Goal: Information Seeking & Learning: Find specific fact

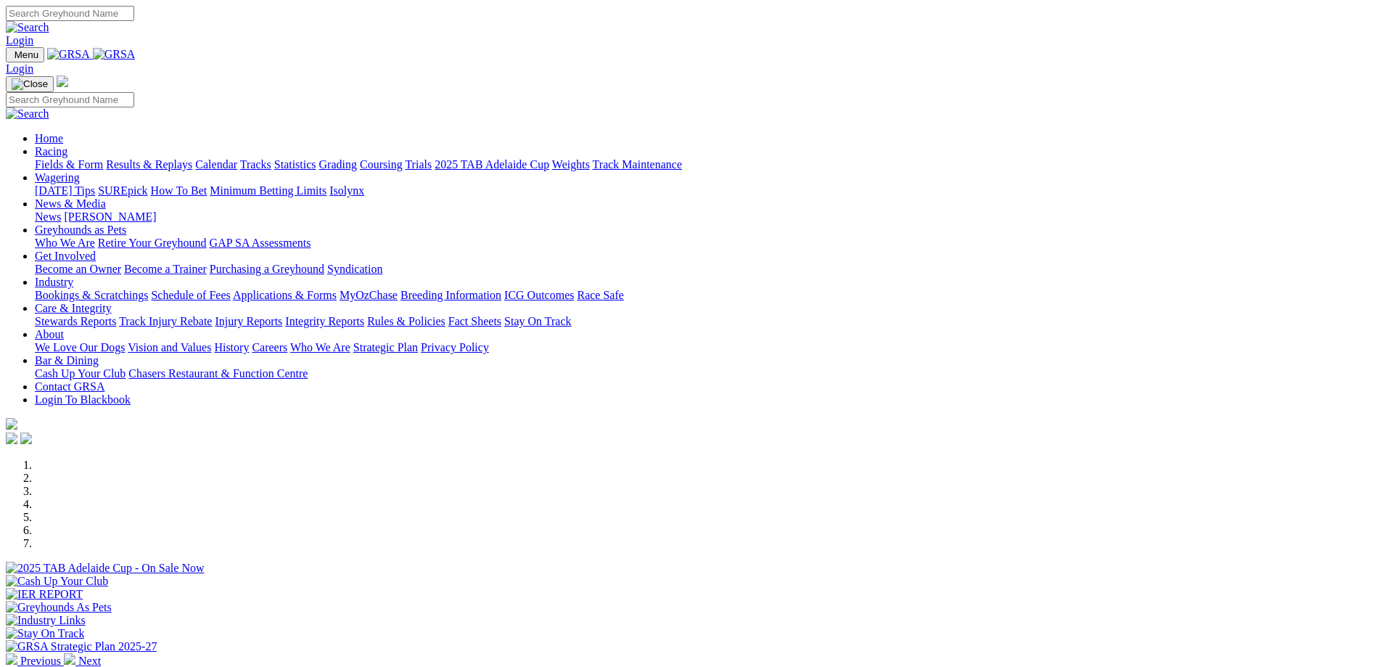
click at [134, 21] on input "Search" at bounding box center [70, 13] width 128 height 15
type input "p"
type input "oregan hutan"
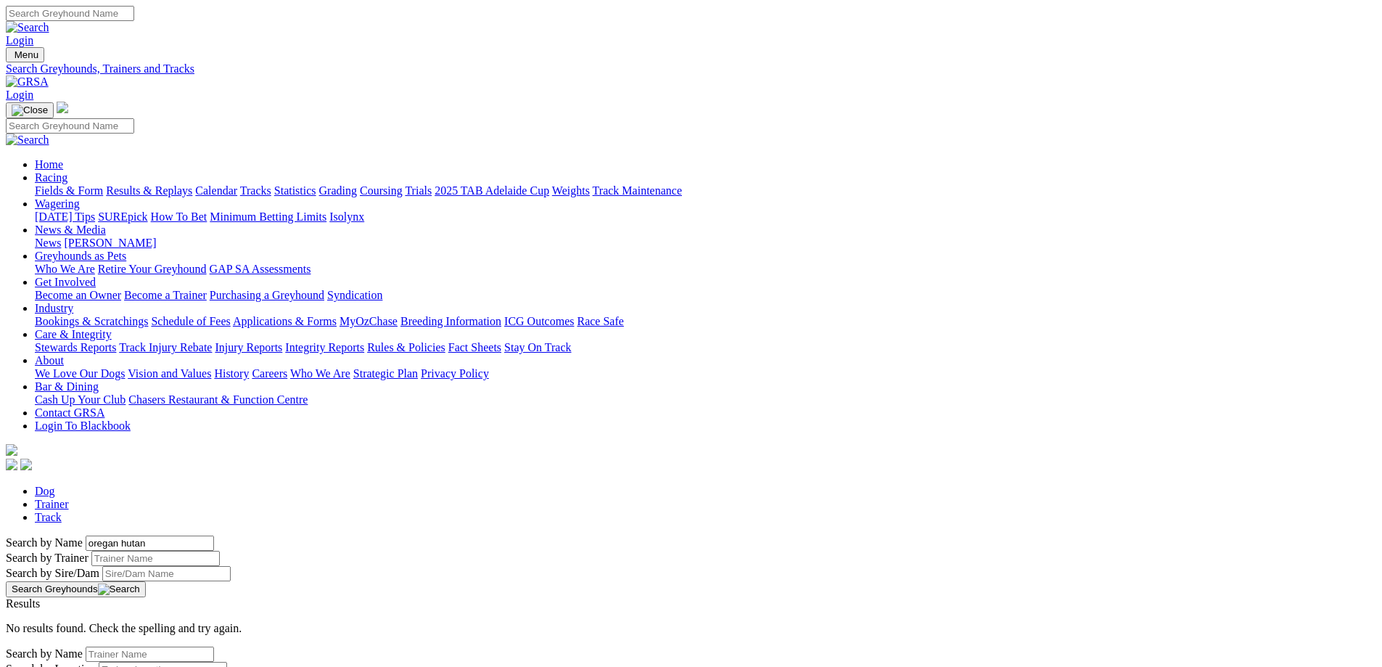
click at [214, 535] on input "oregan hutan" at bounding box center [150, 542] width 128 height 15
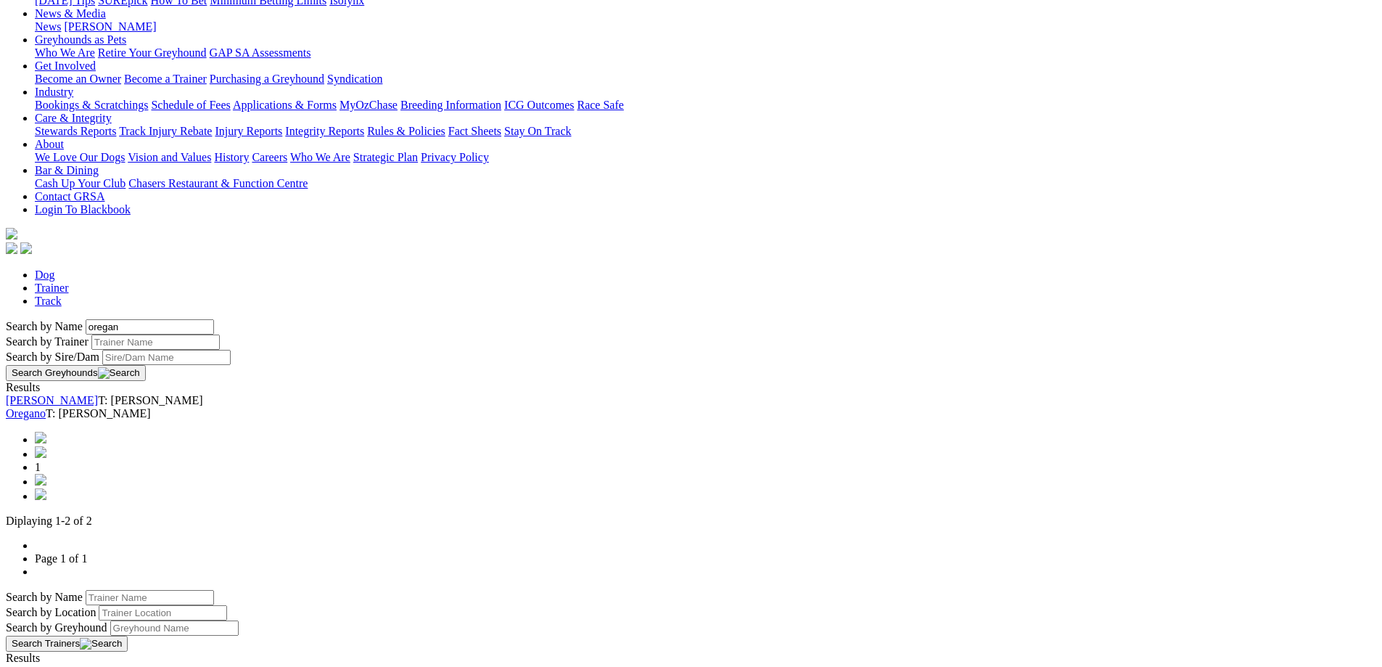
scroll to position [218, 0]
click at [46, 472] on img at bounding box center [41, 478] width 12 height 12
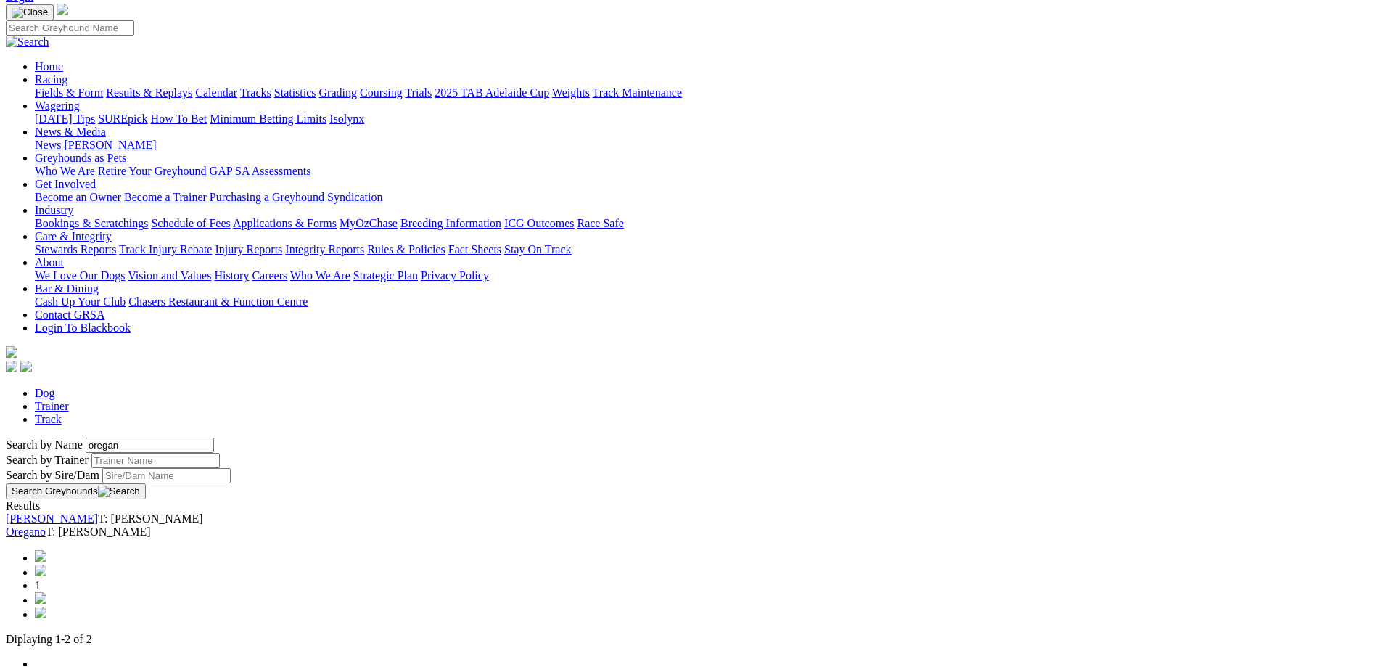
scroll to position [0, 0]
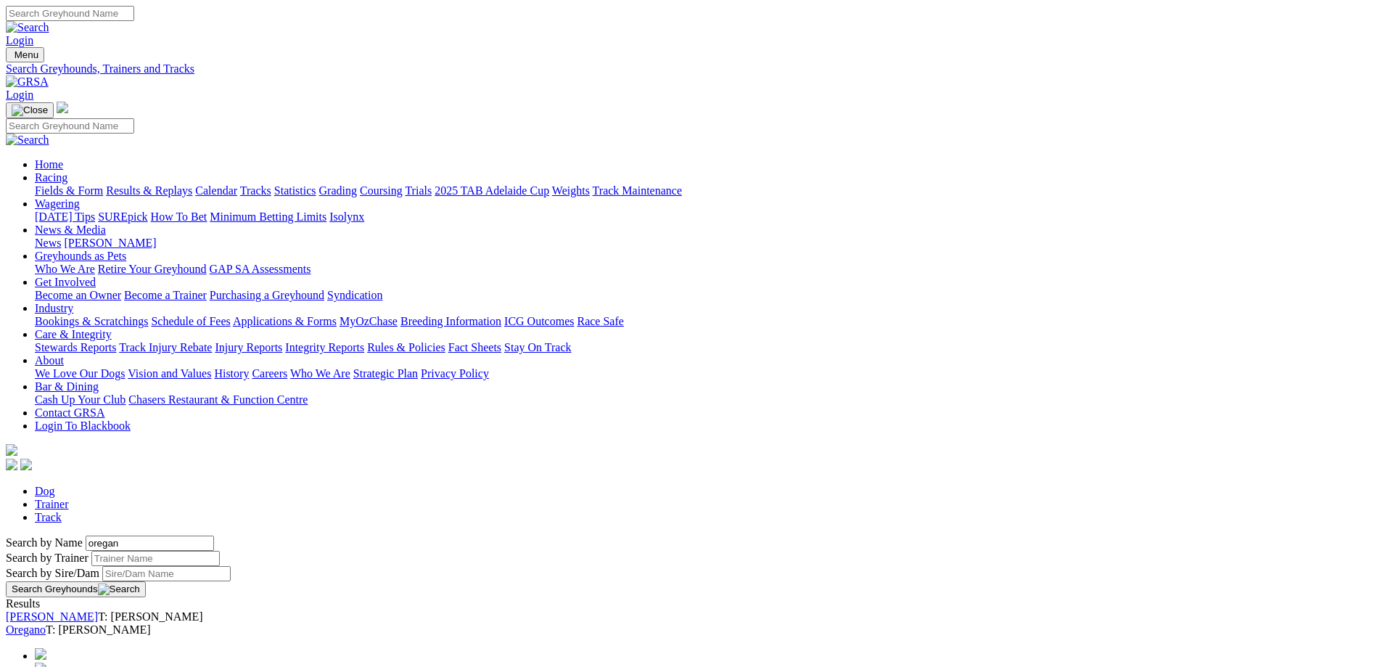
click at [214, 535] on input "oregan" at bounding box center [150, 542] width 128 height 15
type input "oregan huton"
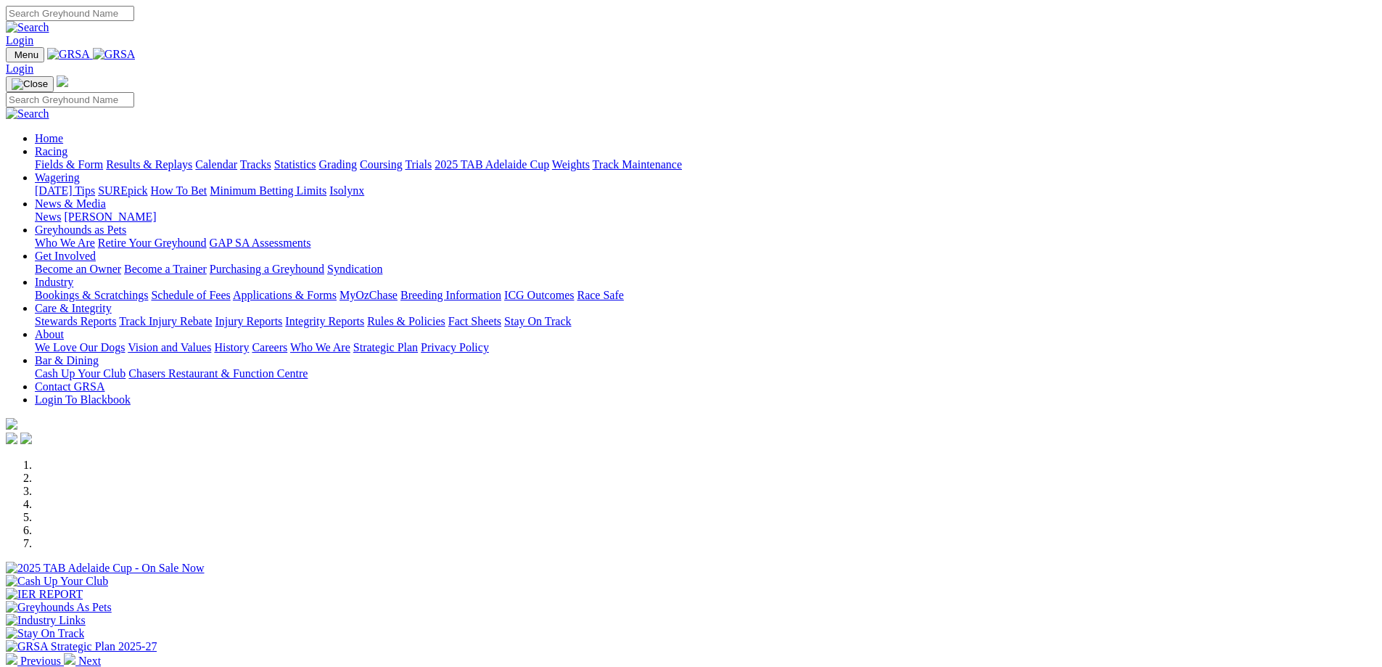
click at [67, 145] on link "Racing" at bounding box center [51, 151] width 33 height 12
click at [103, 158] on link "Fields & Form" at bounding box center [69, 164] width 68 height 12
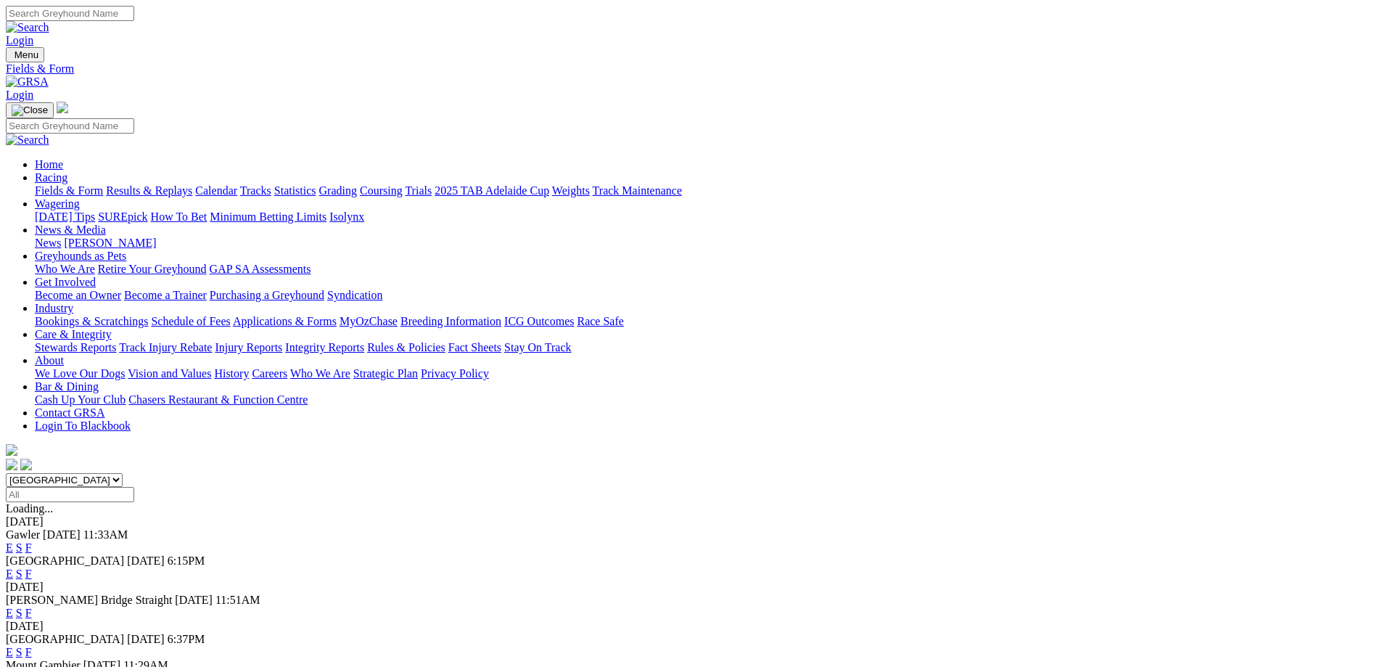
click at [13, 541] on link "E" at bounding box center [9, 547] width 7 height 12
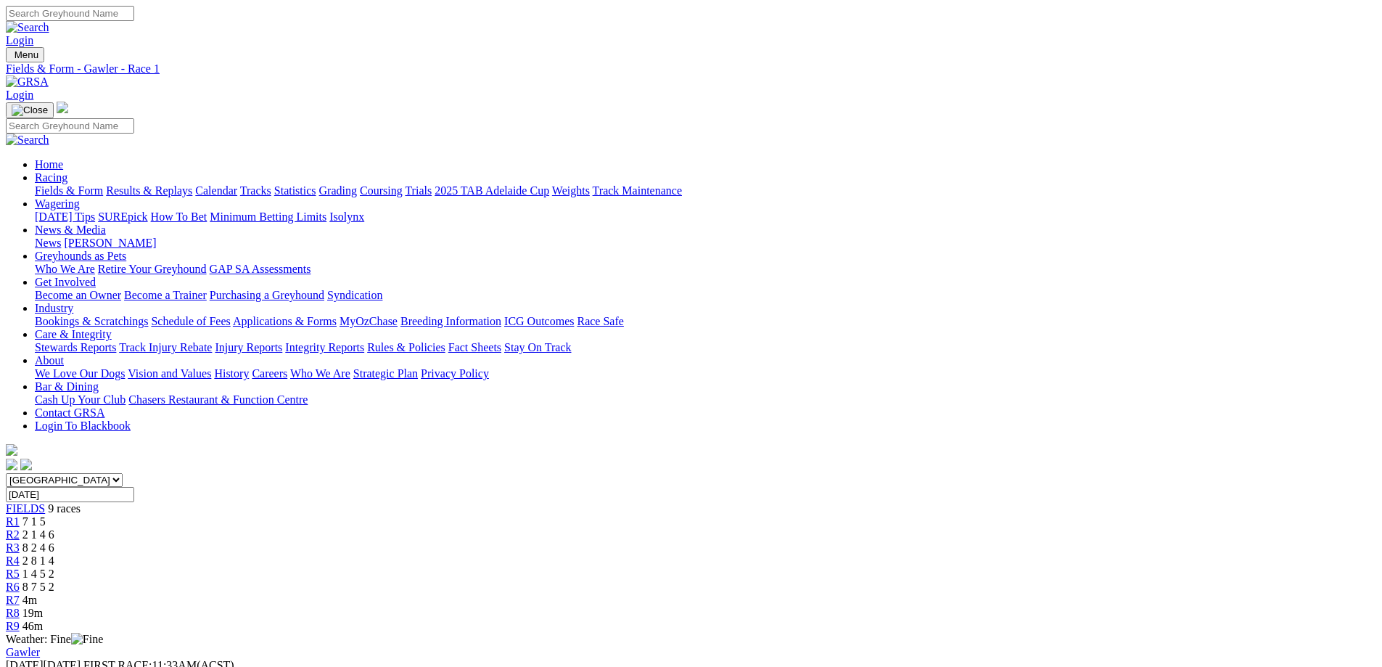
click at [20, 593] on span "R7" at bounding box center [13, 599] width 14 height 12
click at [54, 554] on span "2 8 1 4" at bounding box center [38, 560] width 32 height 12
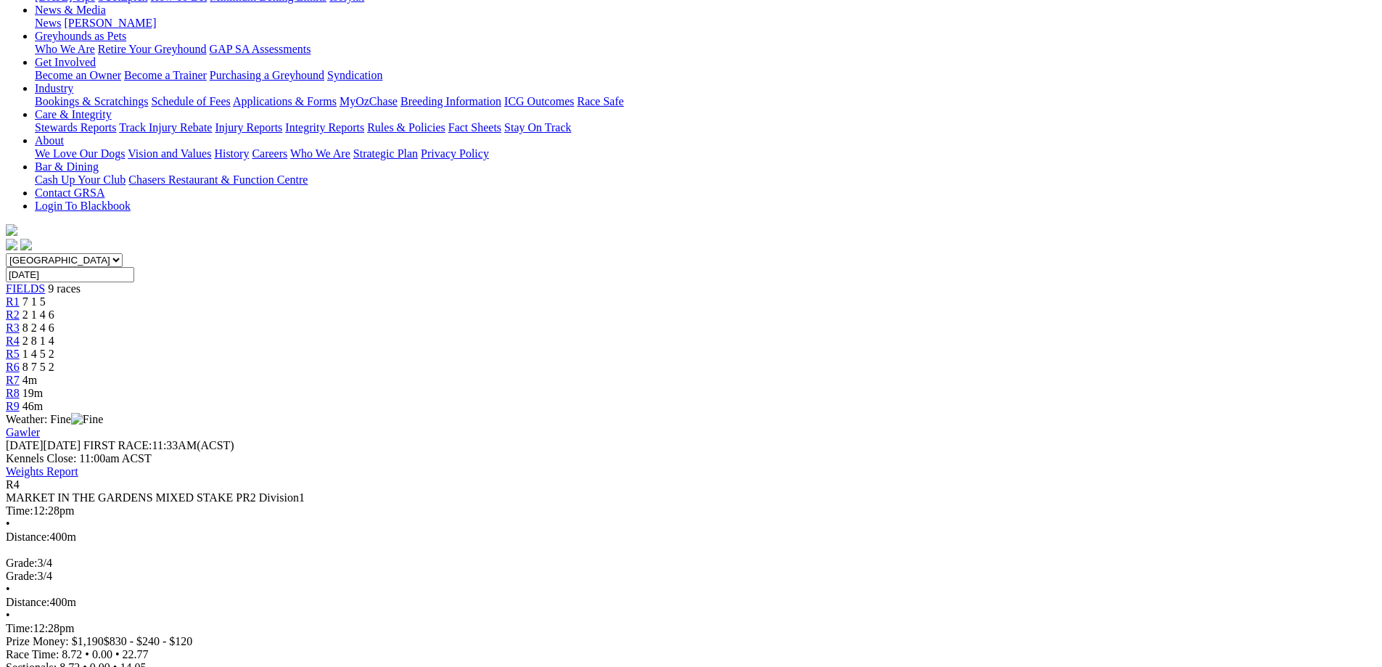
scroll to position [218, 0]
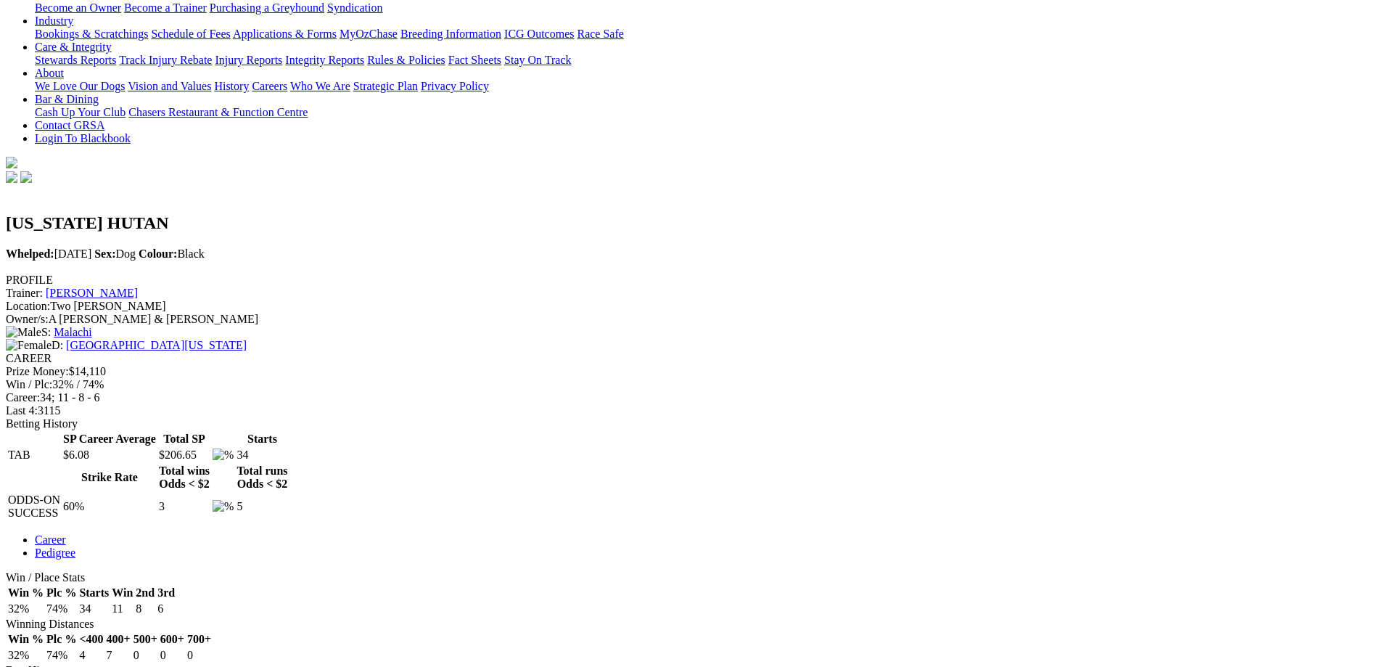
scroll to position [435, 0]
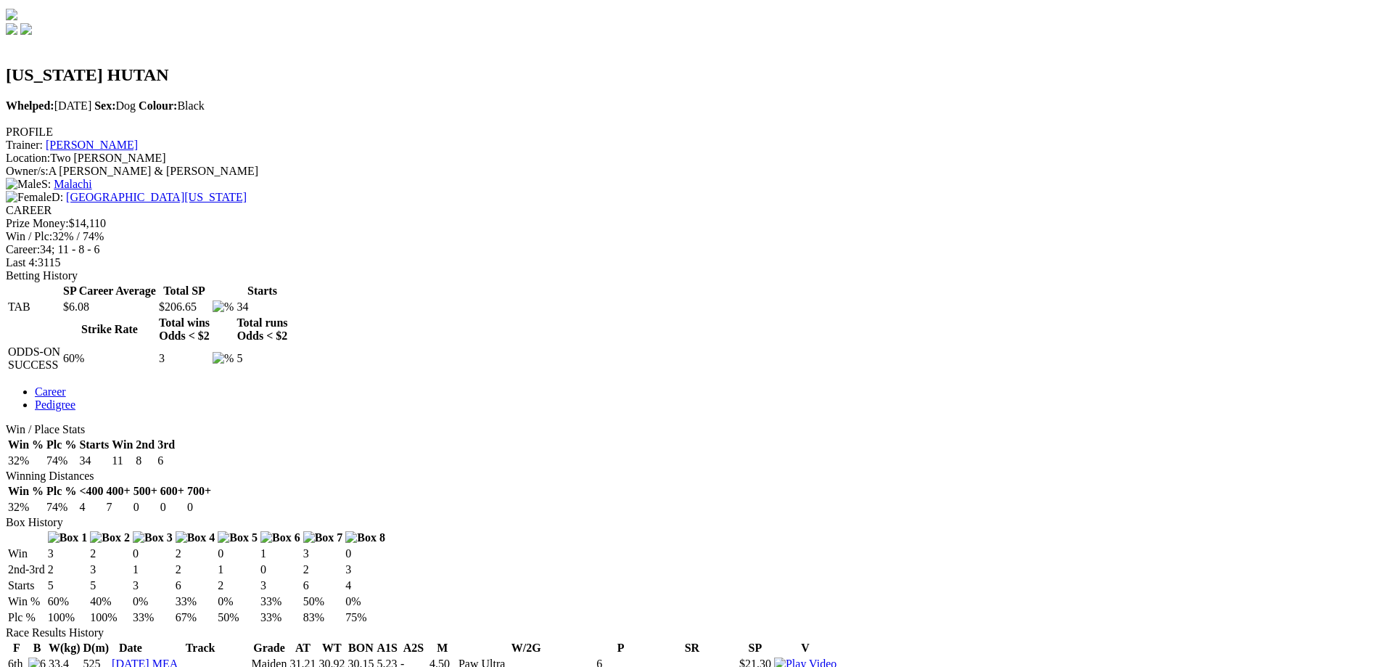
drag, startPoint x: 883, startPoint y: 264, endPoint x: 796, endPoint y: 266, distance: 87.1
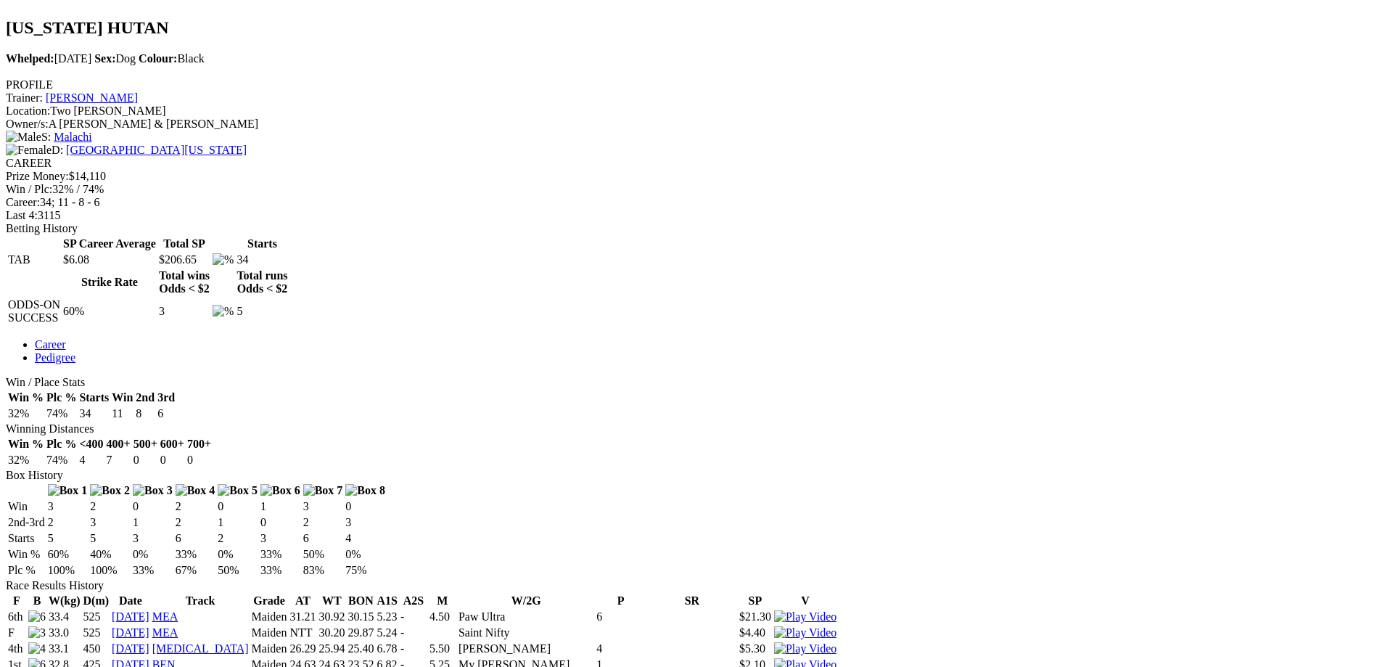
scroll to position [508, 0]
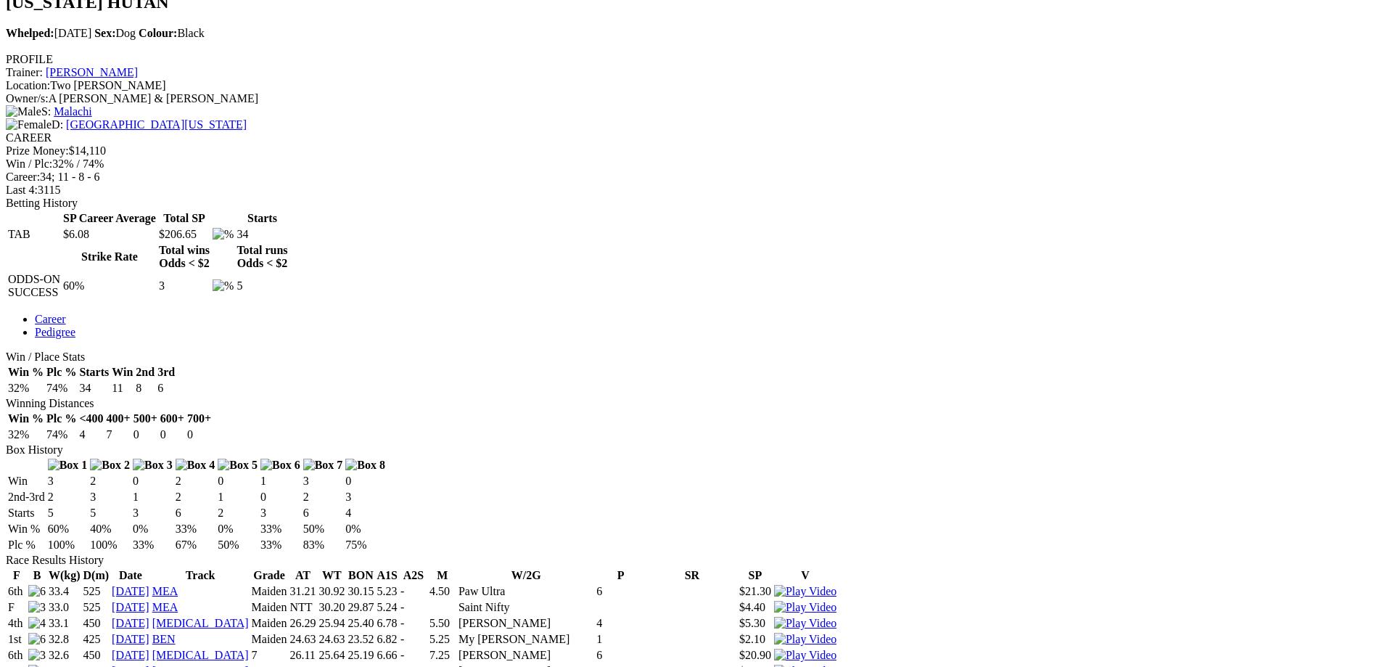
drag, startPoint x: 882, startPoint y: 497, endPoint x: 836, endPoint y: 497, distance: 46.4
